Goal: Information Seeking & Learning: Learn about a topic

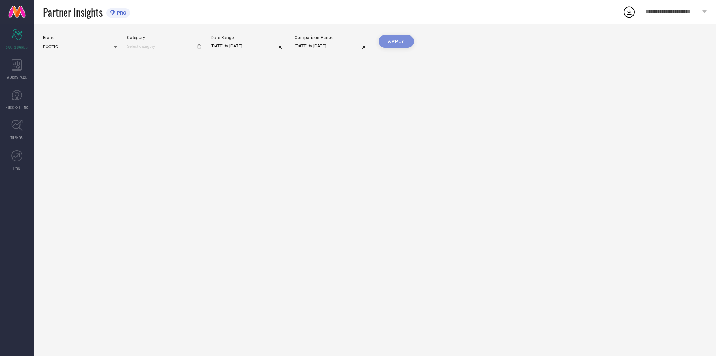
type input "All"
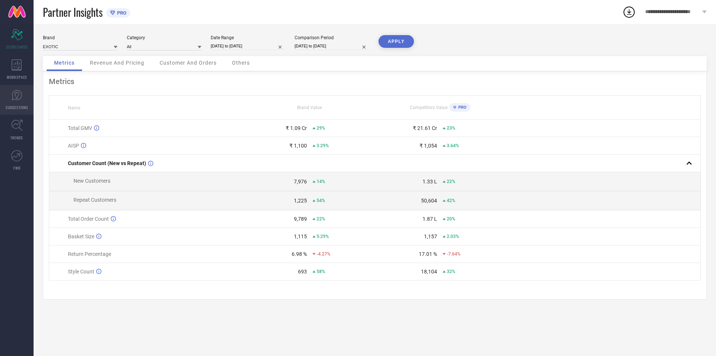
click at [13, 105] on span "SUGGESTIONS" at bounding box center [17, 107] width 23 height 6
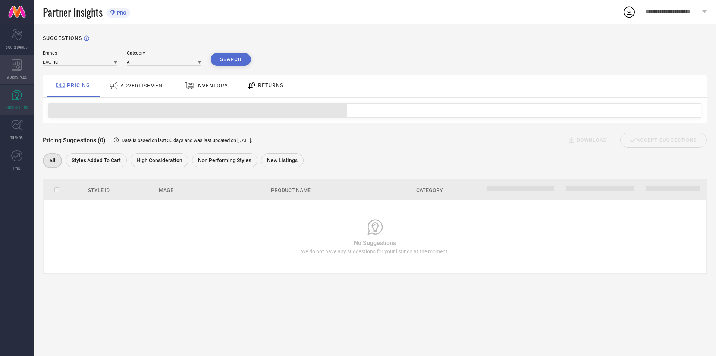
click at [14, 68] on icon at bounding box center [17, 64] width 10 height 11
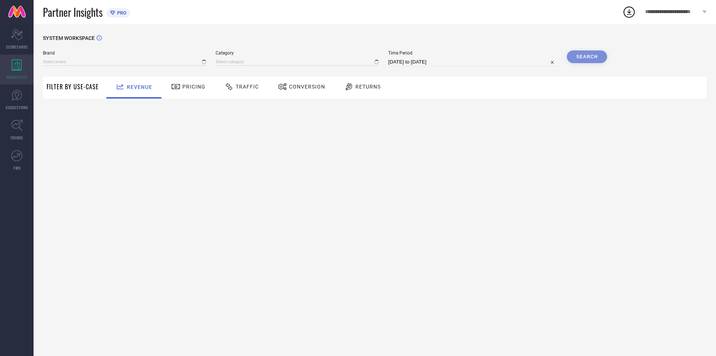
type input "EXOTIC"
type input "All"
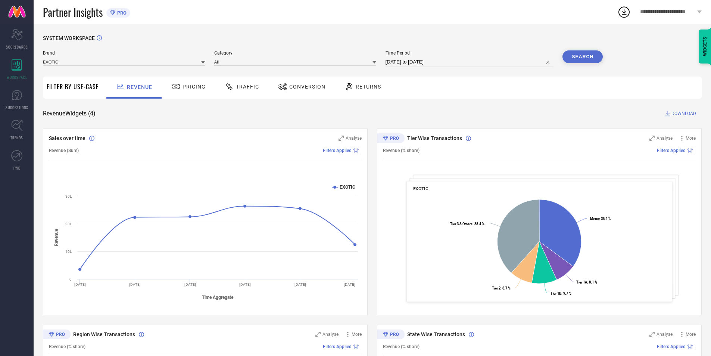
click at [246, 88] on span "Traffic" at bounding box center [247, 87] width 23 height 6
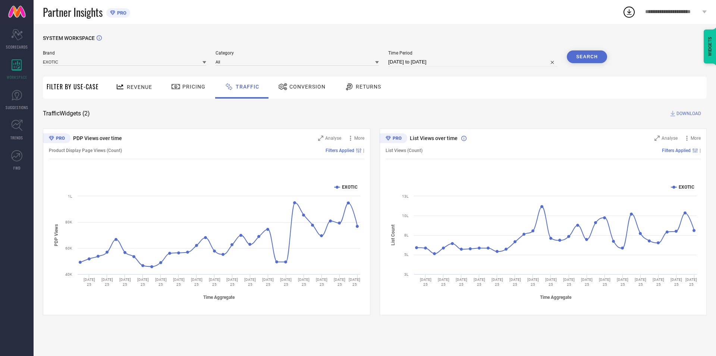
click at [308, 88] on span "Conversion" at bounding box center [308, 87] width 36 height 6
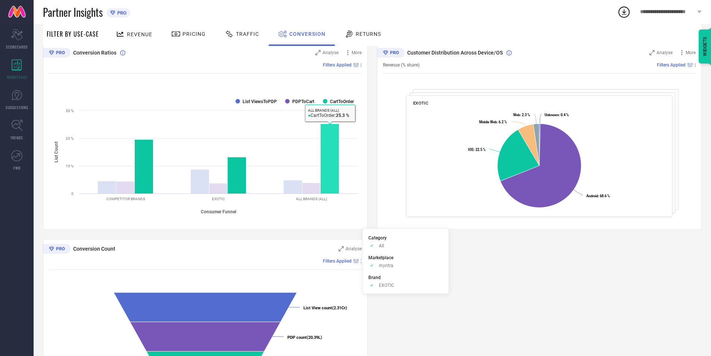
scroll to position [55, 0]
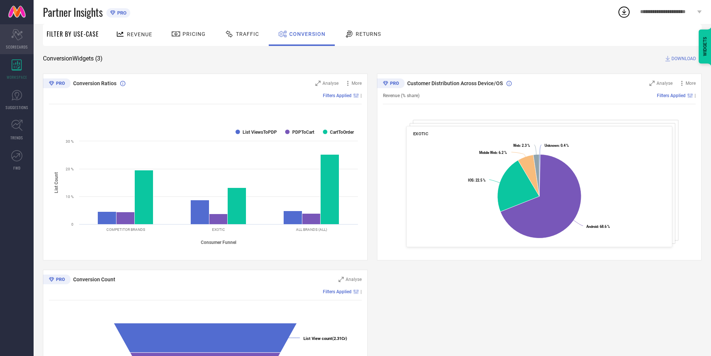
click at [21, 47] on span "SCORECARDS" at bounding box center [17, 47] width 22 height 6
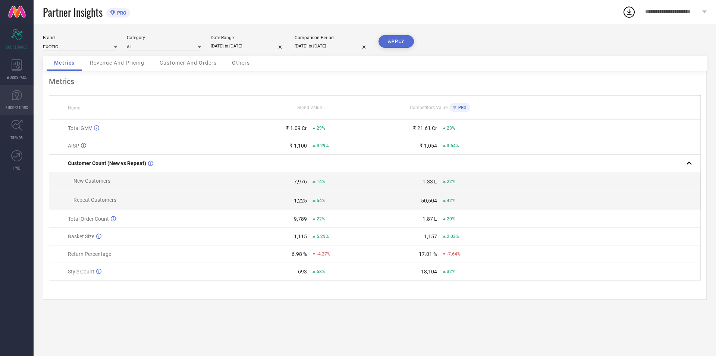
click at [21, 92] on icon at bounding box center [16, 95] width 11 height 11
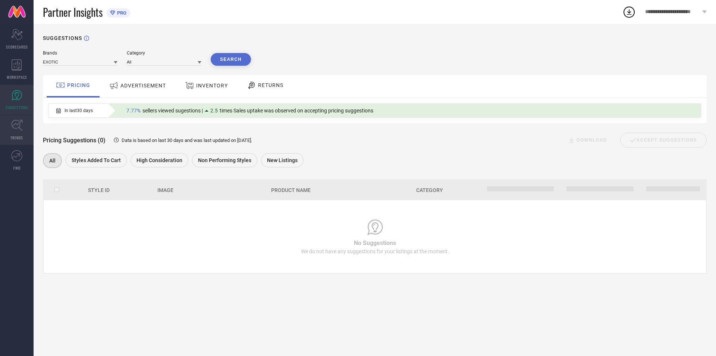
click at [21, 120] on icon at bounding box center [16, 125] width 11 height 11
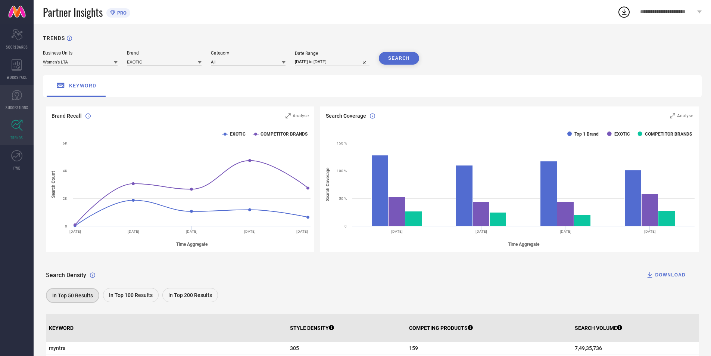
click at [18, 98] on icon at bounding box center [16, 95] width 11 height 11
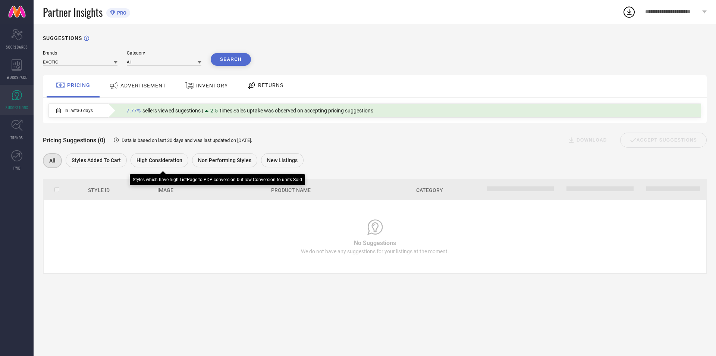
click at [157, 163] on span "High Consideration" at bounding box center [160, 160] width 46 height 6
click at [218, 163] on span "Non Performing Styles" at bounding box center [224, 160] width 53 height 6
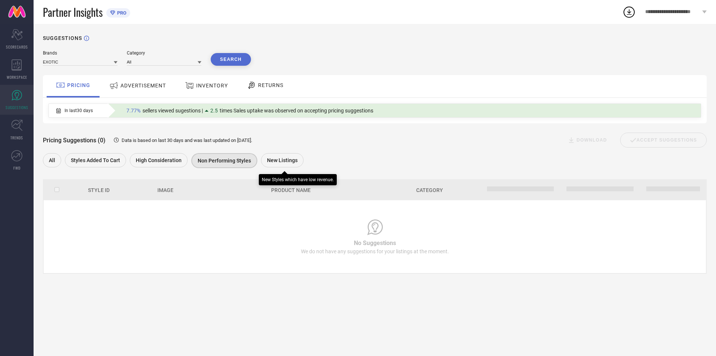
click at [275, 159] on span "New Listings" at bounding box center [282, 160] width 31 height 6
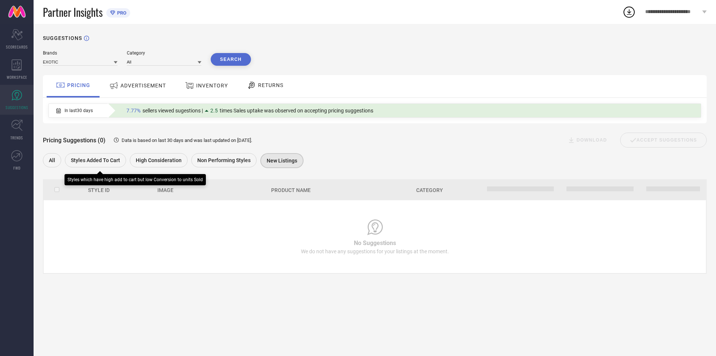
click at [106, 159] on span "Styles Added To Cart" at bounding box center [95, 160] width 49 height 6
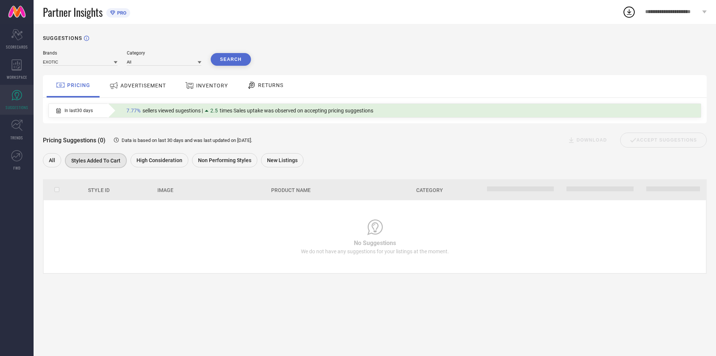
click at [207, 87] on span "INVENTORY" at bounding box center [212, 85] width 32 height 6
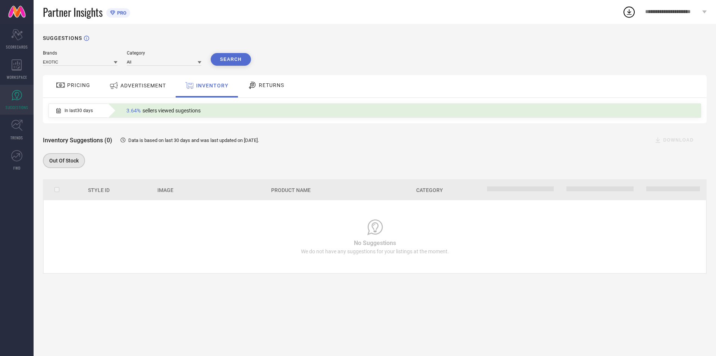
click at [237, 56] on button "Search" at bounding box center [231, 59] width 40 height 13
click at [21, 96] on icon at bounding box center [16, 95] width 11 height 11
click at [20, 78] on span "WORKSPACE" at bounding box center [17, 77] width 21 height 6
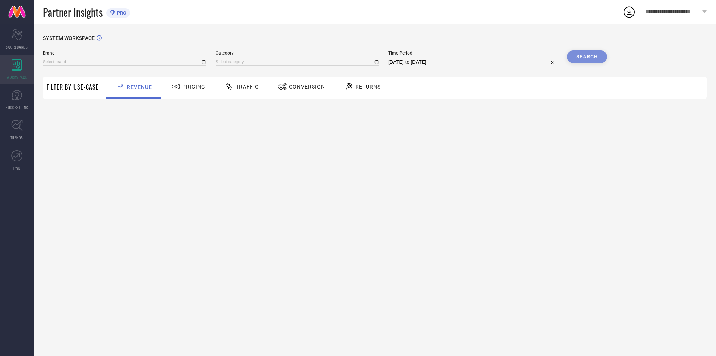
type input "EXOTIC"
type input "All"
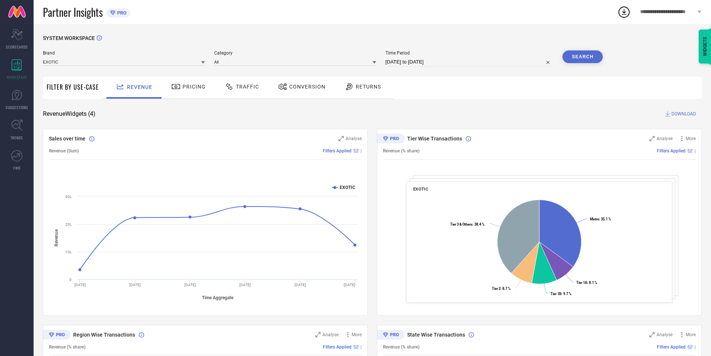
click at [184, 88] on span "Pricing" at bounding box center [193, 87] width 23 height 6
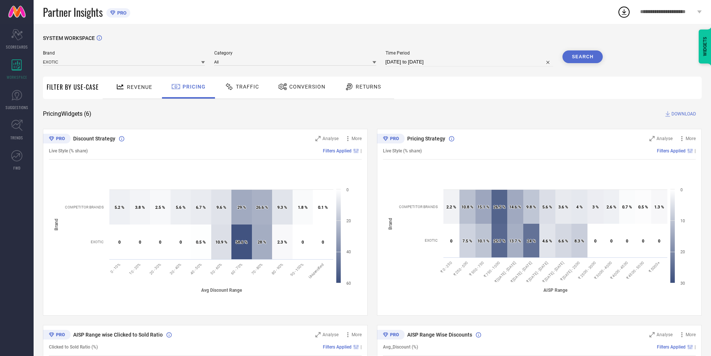
click at [247, 86] on span "Traffic" at bounding box center [247, 87] width 23 height 6
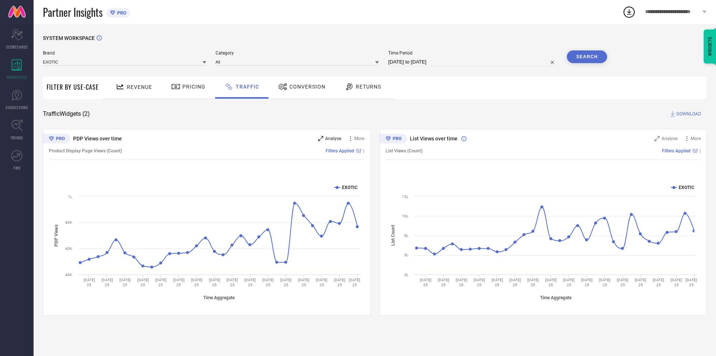
click at [319, 137] on icon at bounding box center [320, 138] width 5 height 5
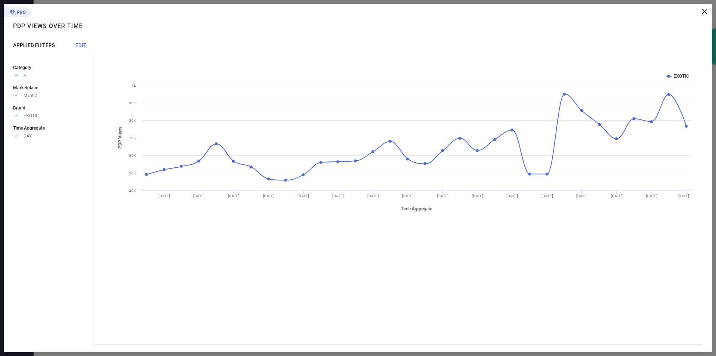
click at [706, 13] on icon at bounding box center [705, 11] width 4 height 4
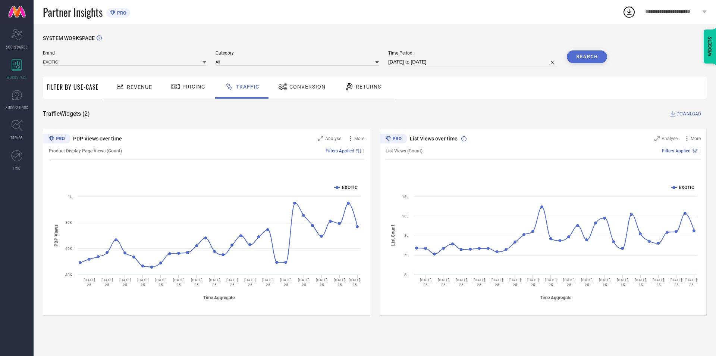
click at [669, 134] on div "List Views over time Analyse More List Views (Count) Filters Applied | Created …" at bounding box center [544, 222] width 328 height 187
click at [663, 136] on span "Analyse" at bounding box center [670, 138] width 16 height 5
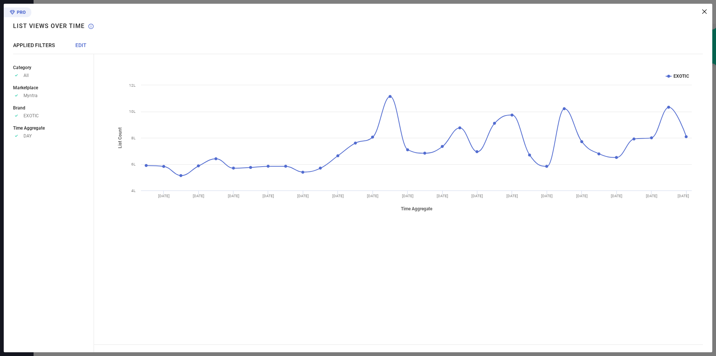
click at [706, 14] on div "Created with Highcharts 9.3.3 Time Aggregate List Count EXOTIC [DATE] [DATE] [D…" at bounding box center [403, 178] width 619 height 348
click at [705, 10] on icon at bounding box center [705, 11] width 4 height 4
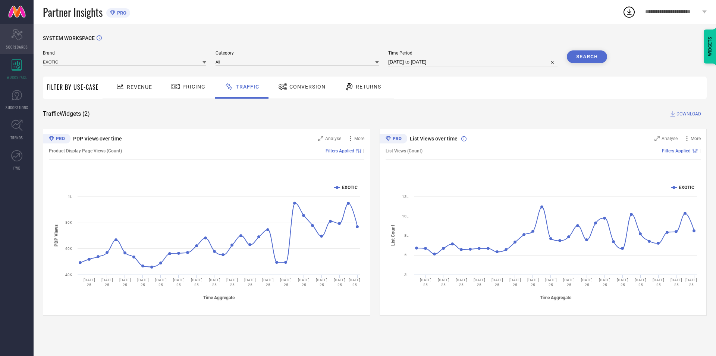
click at [17, 43] on div "Scorecard SCORECARDS" at bounding box center [17, 39] width 34 height 30
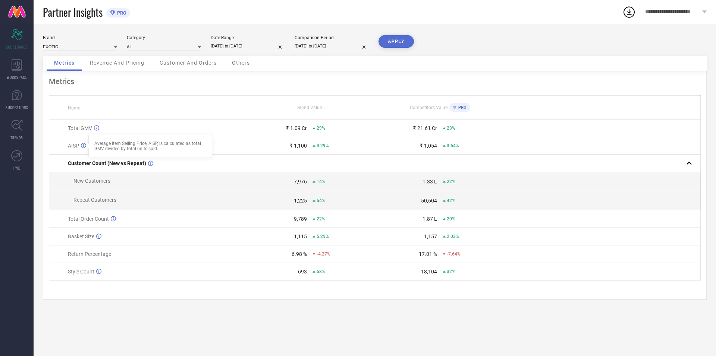
click at [81, 144] on icon at bounding box center [83, 146] width 5 height 6
click at [82, 145] on icon at bounding box center [83, 146] width 5 height 6
click at [97, 127] on icon at bounding box center [96, 127] width 5 height 5
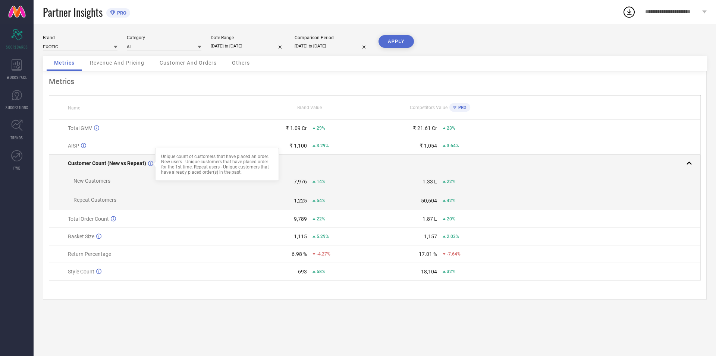
click at [153, 163] on div at bounding box center [154, 164] width 6 height 6
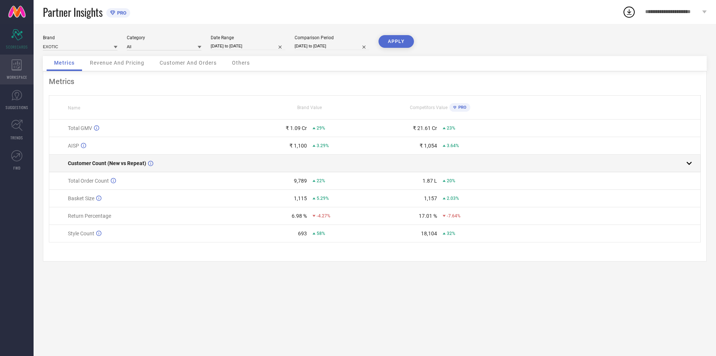
click at [16, 70] on icon at bounding box center [17, 64] width 10 height 11
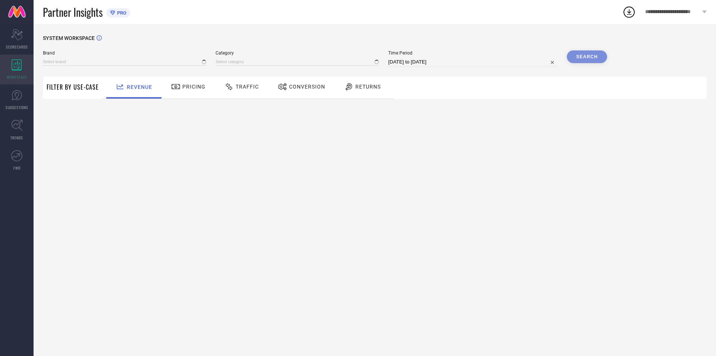
type input "EXOTIC"
type input "All"
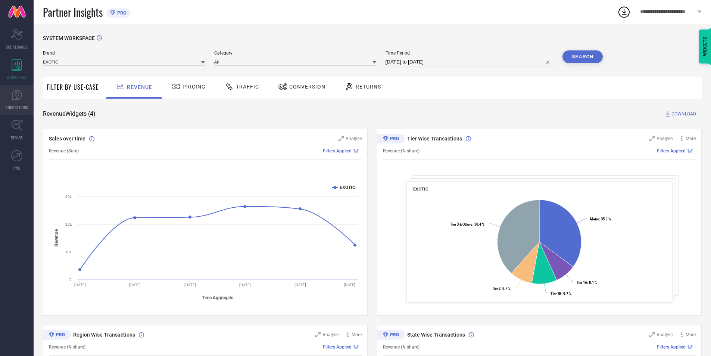
click at [15, 94] on icon at bounding box center [16, 95] width 11 height 11
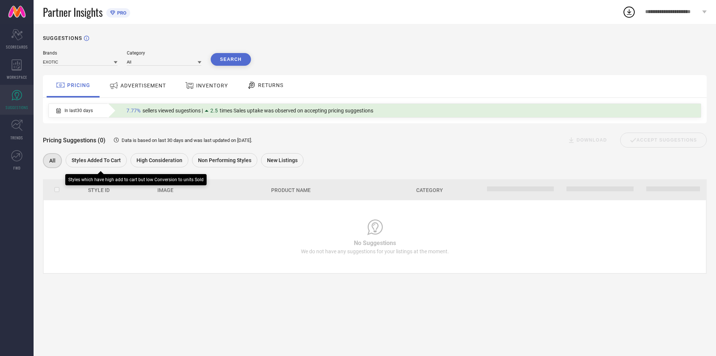
click at [96, 159] on span "Styles Added To Cart" at bounding box center [96, 160] width 49 height 6
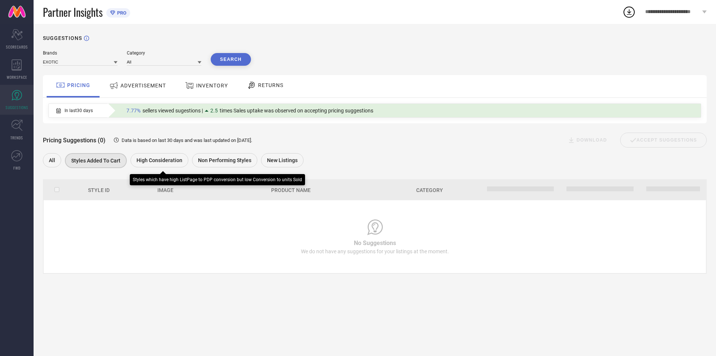
click at [139, 161] on span "High Consideration" at bounding box center [160, 160] width 46 height 6
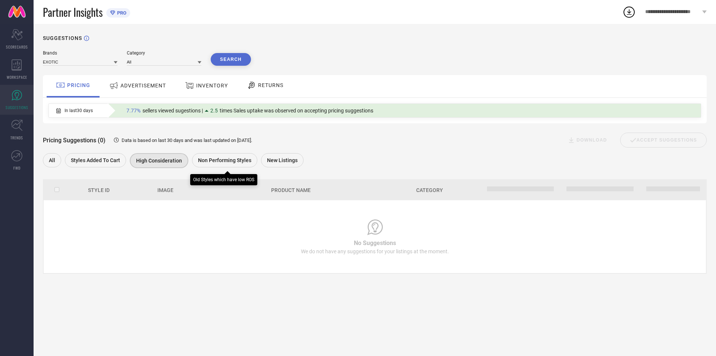
click at [205, 159] on span "Non Performing Styles" at bounding box center [224, 160] width 53 height 6
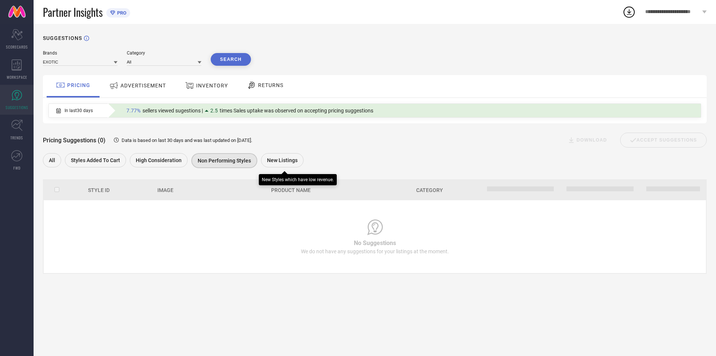
click at [277, 156] on div "New Listings" at bounding box center [282, 160] width 43 height 14
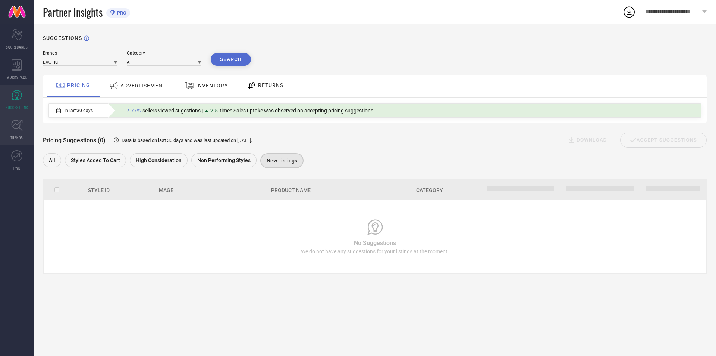
click at [14, 125] on icon at bounding box center [17, 125] width 12 height 12
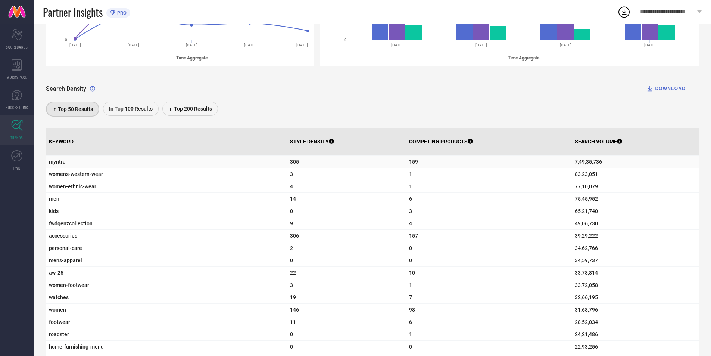
scroll to position [187, 0]
click at [20, 148] on link "FWD" at bounding box center [17, 160] width 34 height 30
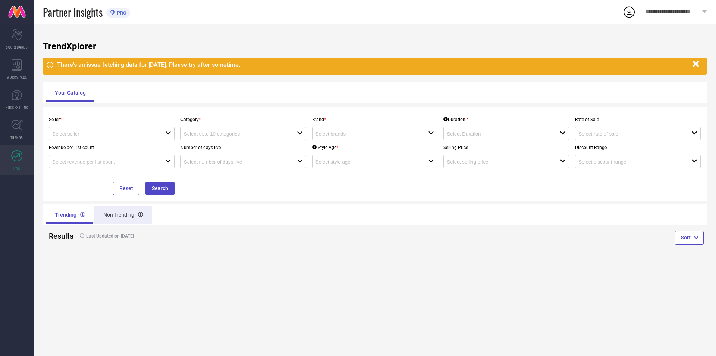
click at [103, 223] on div "Non Trending" at bounding box center [123, 215] width 58 height 18
click at [96, 134] on input at bounding box center [103, 134] width 102 height 6
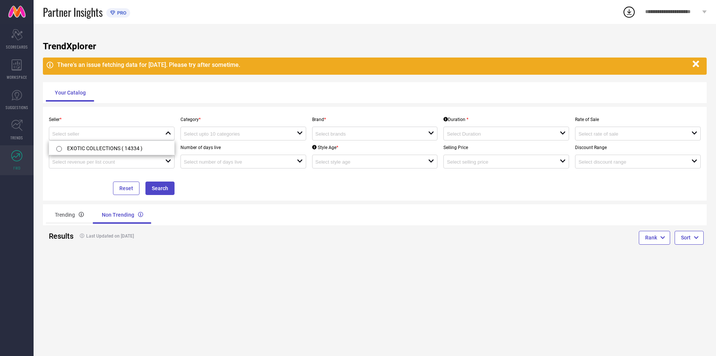
click at [90, 144] on li "EXOTIC COLLECTIONS ( 14334 )" at bounding box center [111, 147] width 125 height 13
type input "EXOTIC COLLECTIONS ( 14334 )"
click at [203, 132] on input at bounding box center [235, 134] width 102 height 6
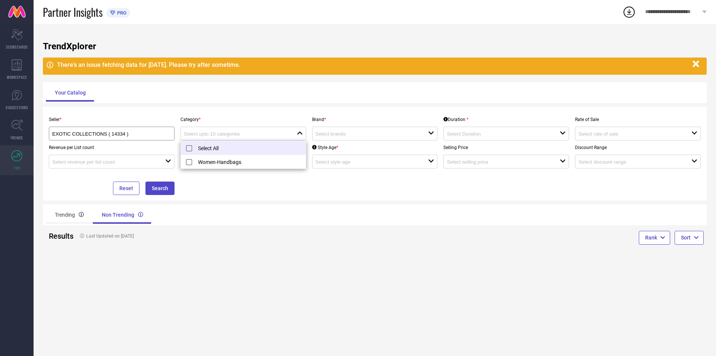
click at [205, 146] on li "Select All" at bounding box center [243, 148] width 125 height 14
type input "Women-Handbags"
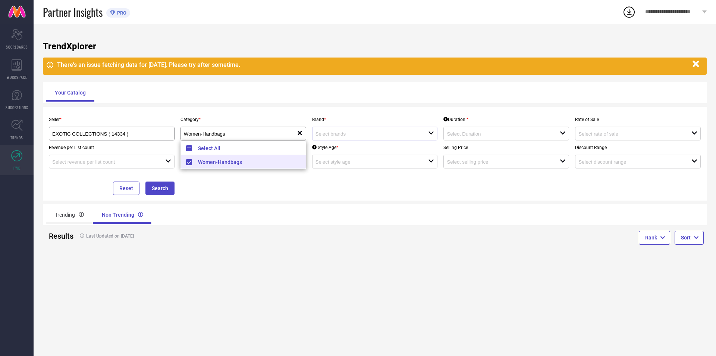
click at [370, 131] on div at bounding box center [372, 133] width 113 height 7
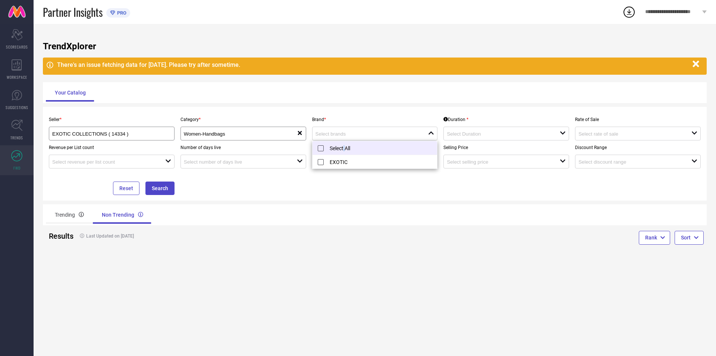
click at [344, 150] on li "Select All" at bounding box center [375, 148] width 125 height 14
type input "EXOTIC"
click at [458, 136] on input at bounding box center [498, 134] width 102 height 6
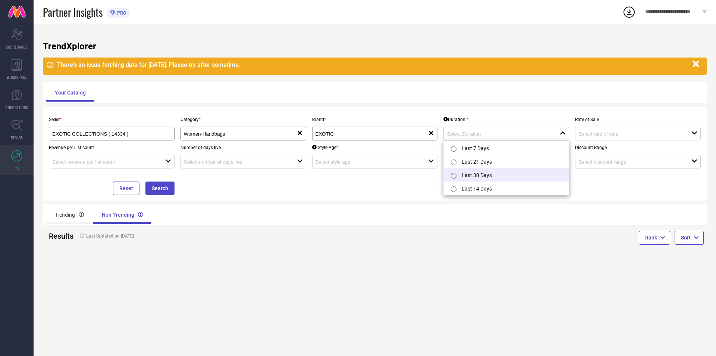
click at [459, 171] on div at bounding box center [454, 175] width 13 height 15
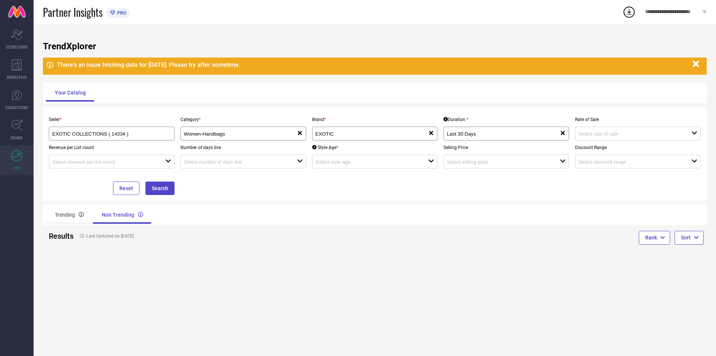
type input "Last 30 Days"
click at [588, 133] on input at bounding box center [630, 134] width 102 height 6
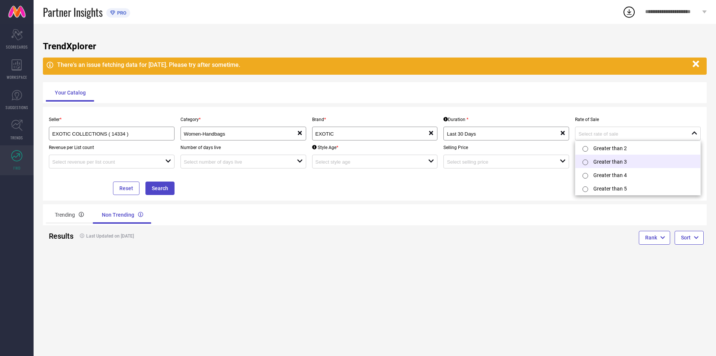
click at [593, 154] on div at bounding box center [586, 161] width 13 height 15
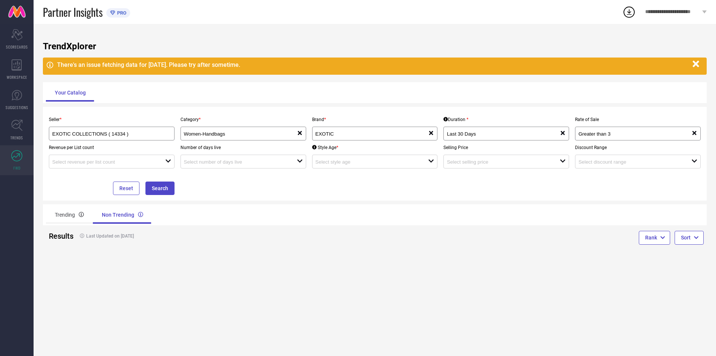
click at [130, 153] on div "Revenue per List count open" at bounding box center [112, 154] width 132 height 28
click at [156, 190] on button "Search" at bounding box center [160, 187] width 29 height 13
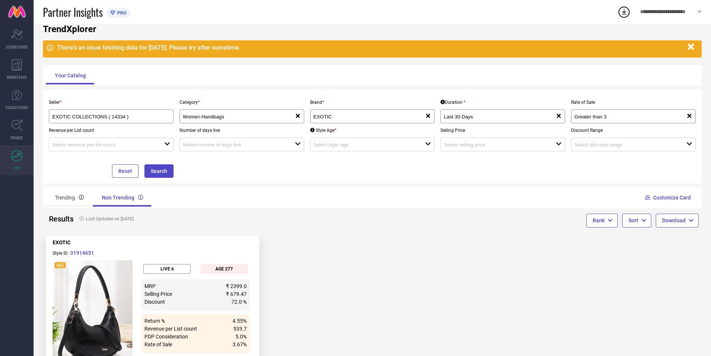
scroll to position [50, 0]
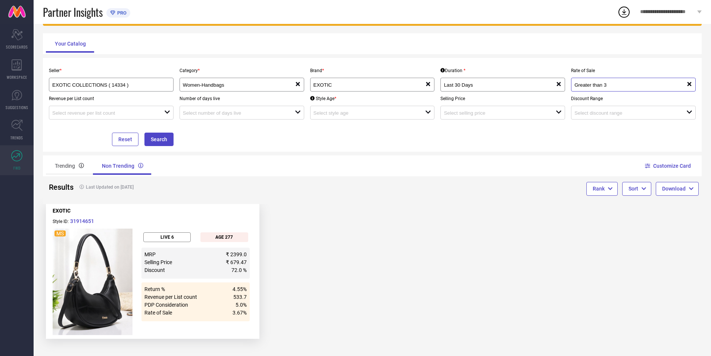
click at [585, 84] on input "Greater than 3" at bounding box center [624, 85] width 101 height 6
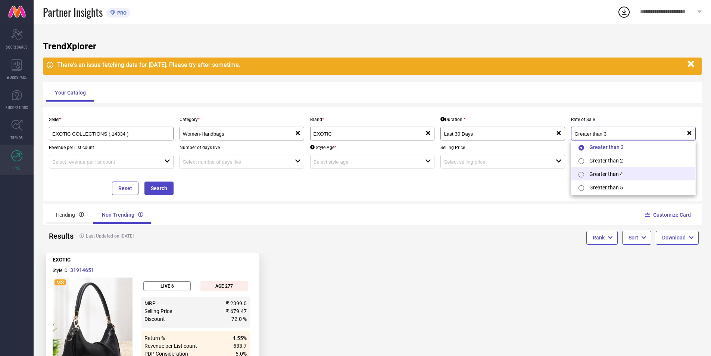
scroll to position [1, 0]
click at [597, 183] on li "Greater than 5" at bounding box center [633, 186] width 124 height 13
type input "Greater than 5"
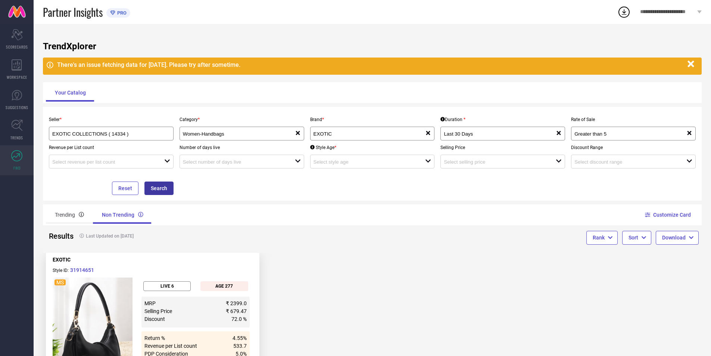
click at [153, 183] on button "Search" at bounding box center [158, 187] width 29 height 13
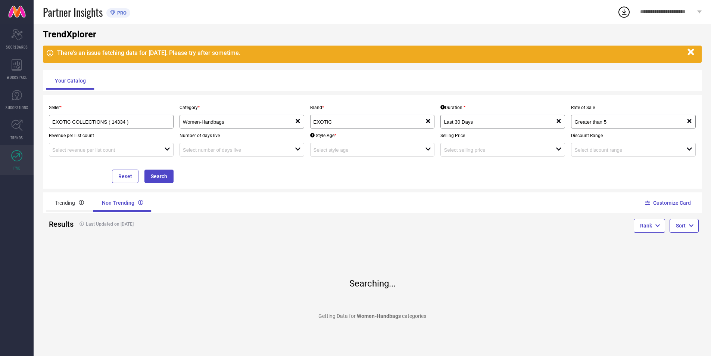
scroll to position [15, 0]
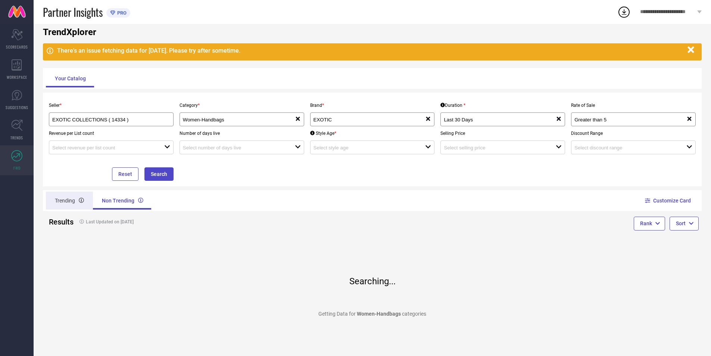
click at [69, 198] on div "Trending" at bounding box center [69, 200] width 47 height 18
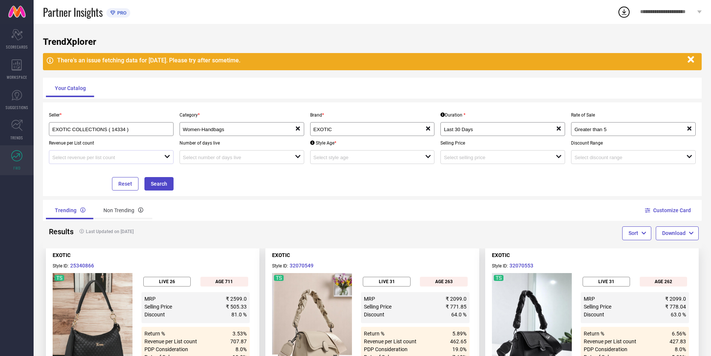
scroll to position [0, 0]
